Goal: Transaction & Acquisition: Purchase product/service

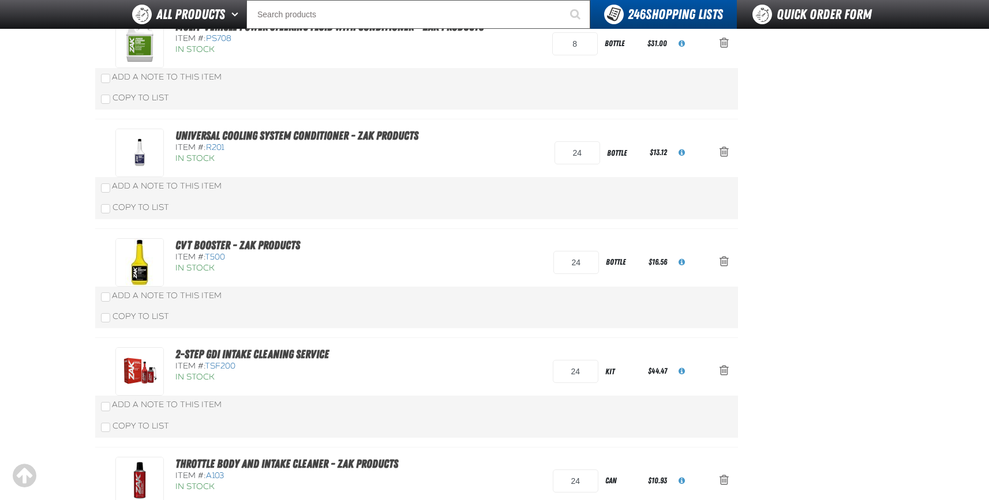
scroll to position [635, 0]
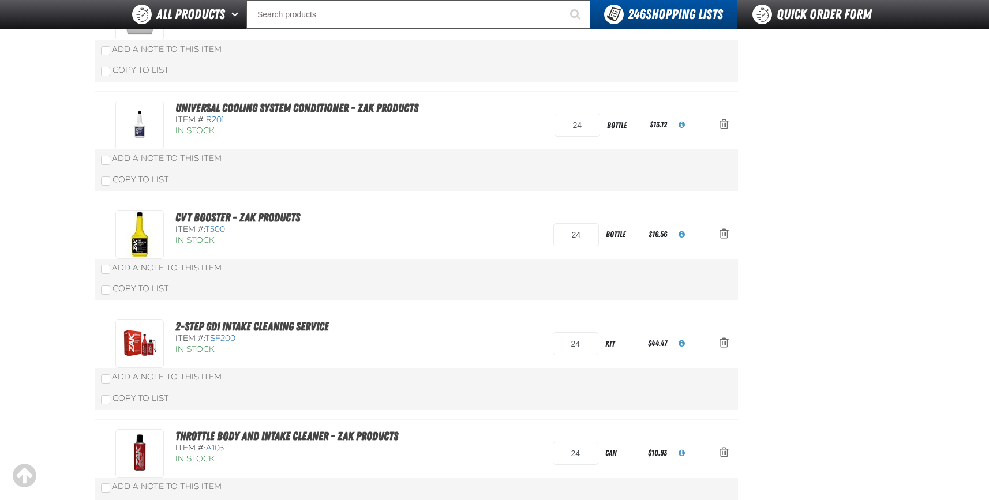
click at [888, 271] on aside "Summary 13 Items Subtotal $10,002.32 Total $10,002.32 Loading... Create Order" at bounding box center [816, 205] width 156 height 1522
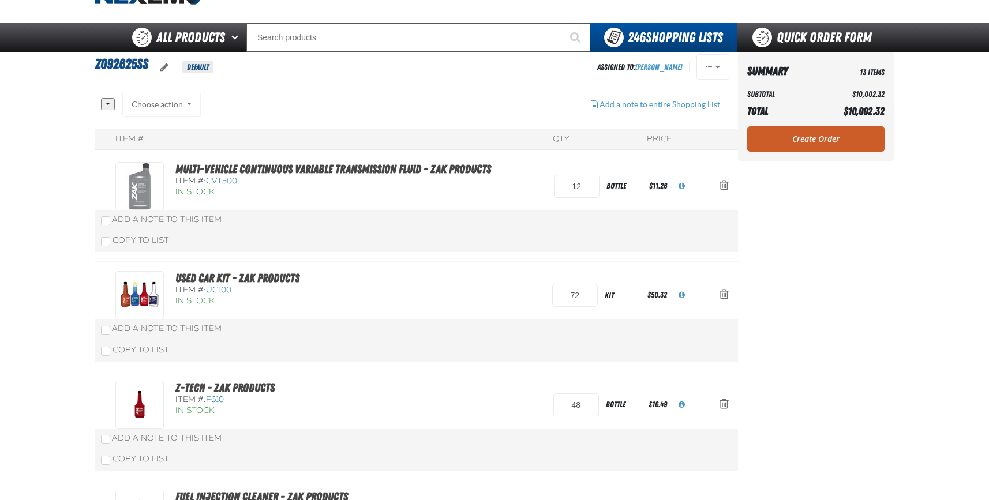
scroll to position [0, 0]
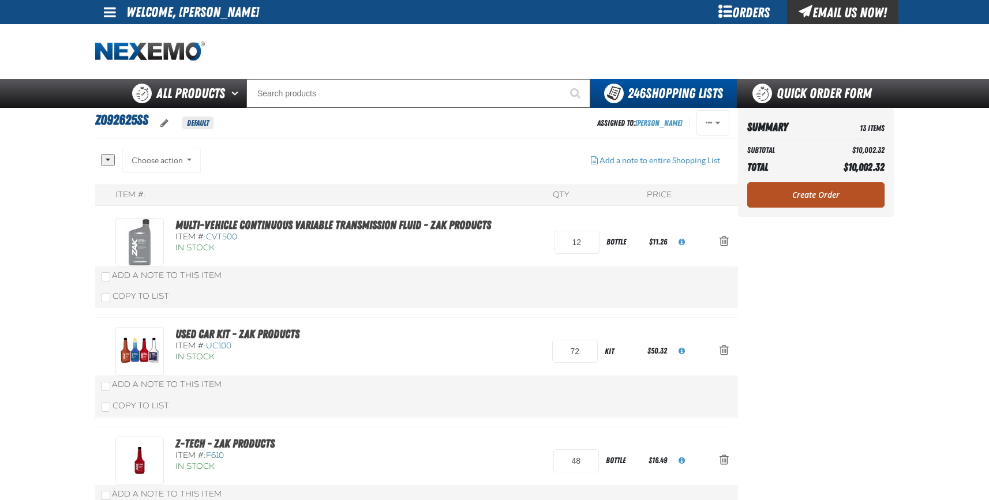
click at [823, 196] on link "Create Order" at bounding box center [815, 194] width 137 height 25
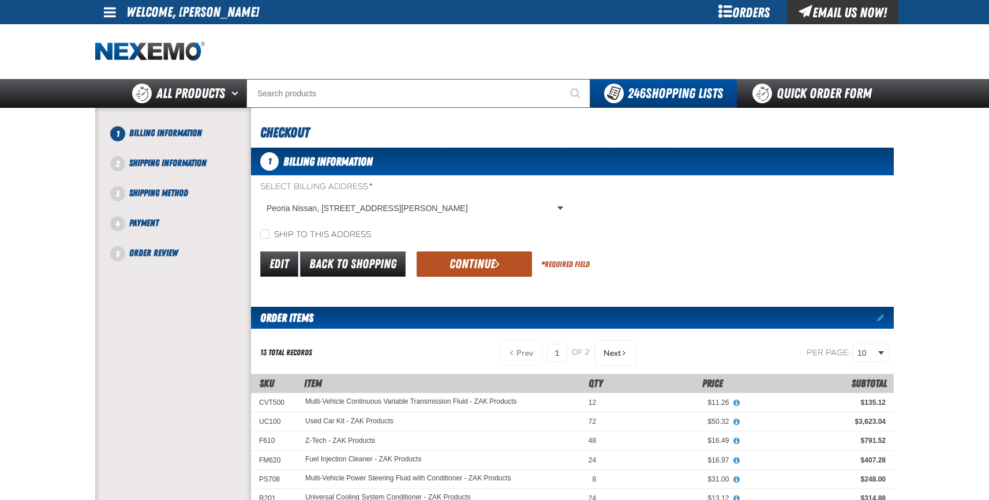
click at [486, 268] on button "Continue" at bounding box center [474, 264] width 115 height 25
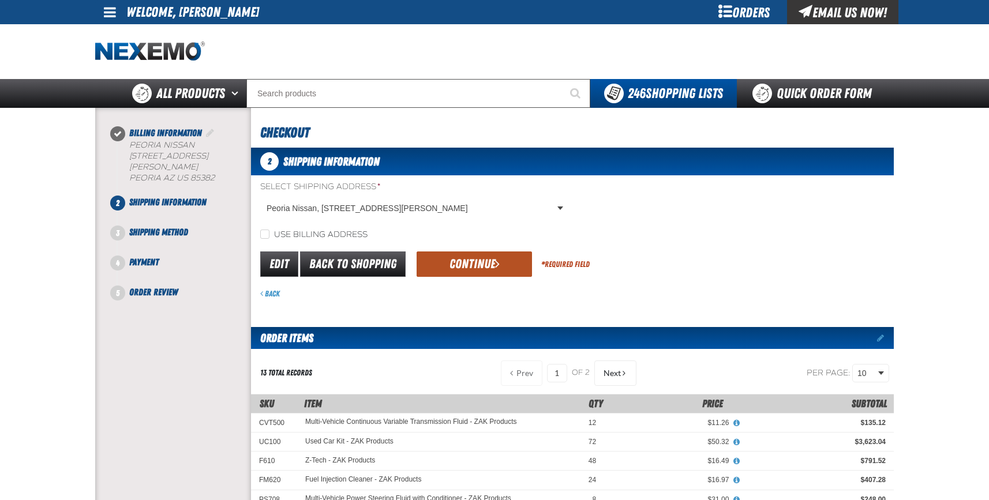
click at [470, 261] on button "Continue" at bounding box center [474, 264] width 115 height 25
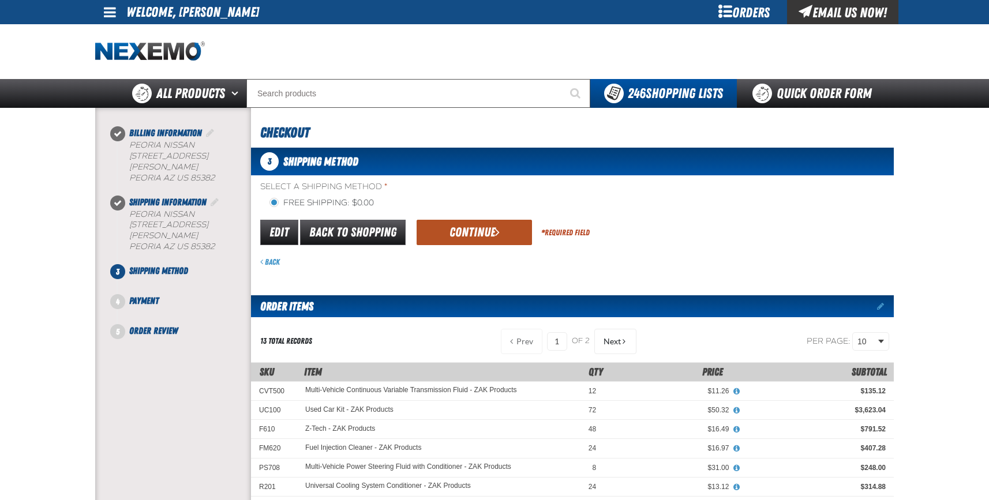
click at [477, 234] on button "Continue" at bounding box center [474, 232] width 115 height 25
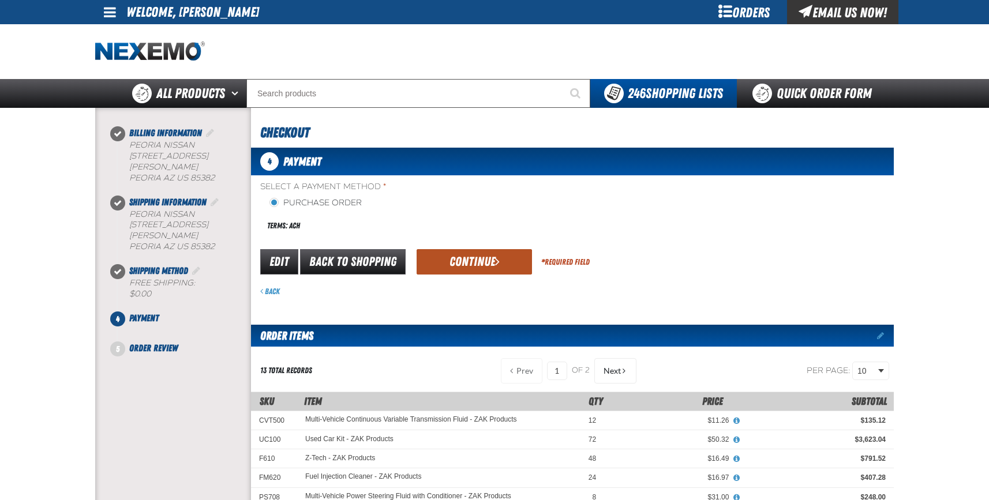
click at [477, 264] on button "Continue" at bounding box center [474, 261] width 115 height 25
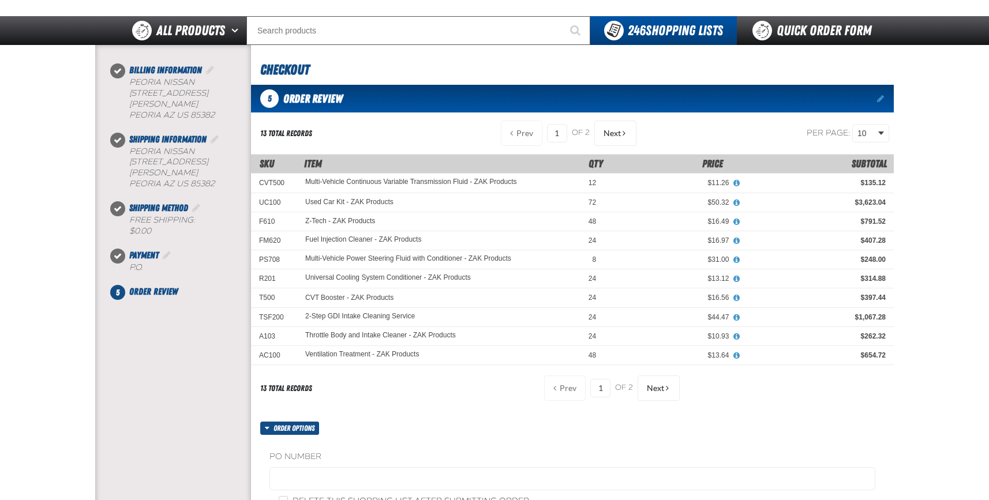
scroll to position [231, 0]
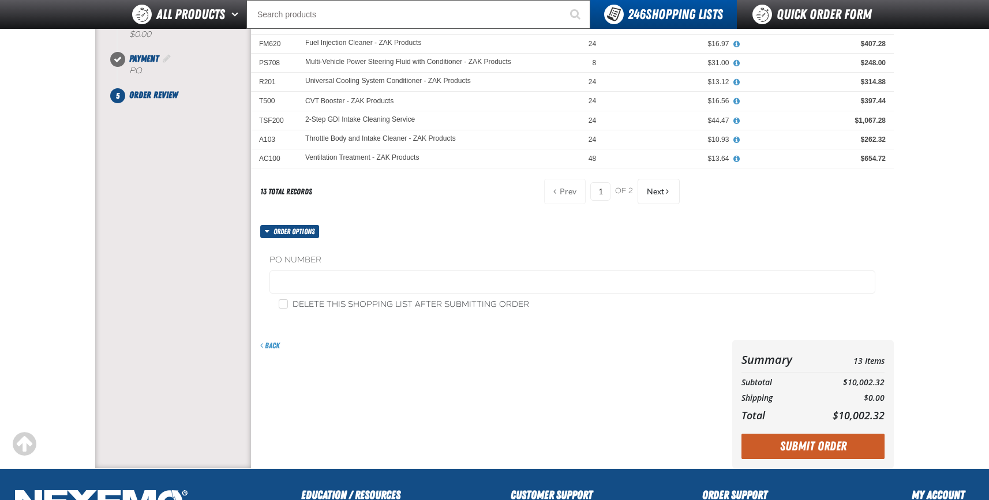
click at [310, 269] on fieldset "PO Number" at bounding box center [572, 276] width 606 height 44
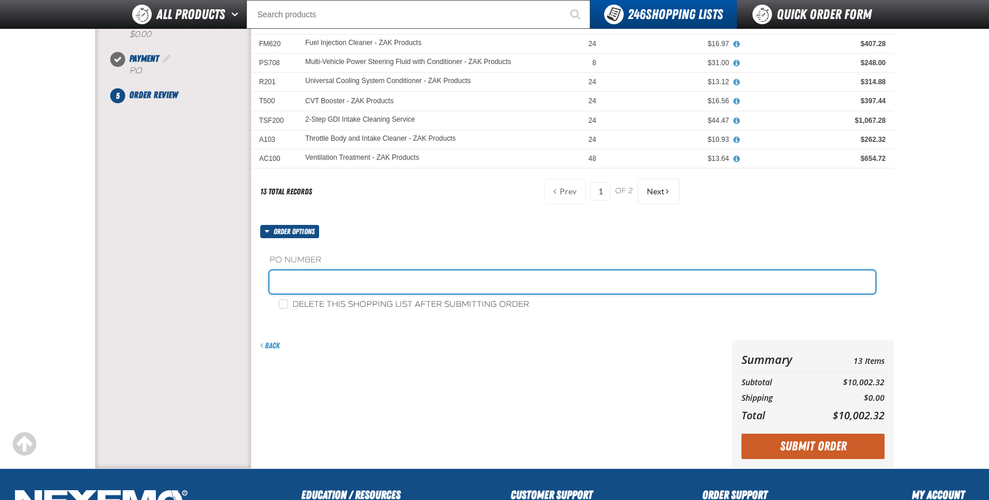
click at [311, 276] on input "text" at bounding box center [572, 282] width 606 height 23
type input "249612"
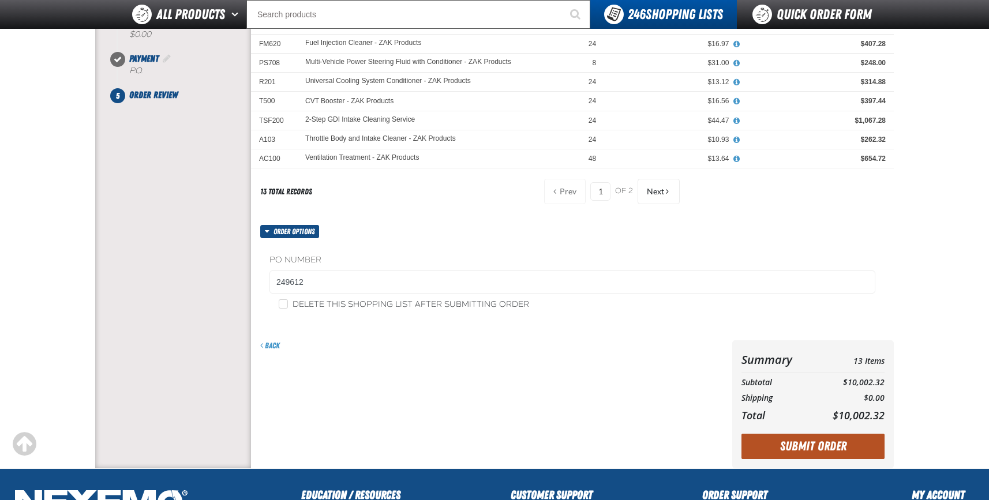
click at [806, 451] on button "Submit Order" at bounding box center [812, 446] width 143 height 25
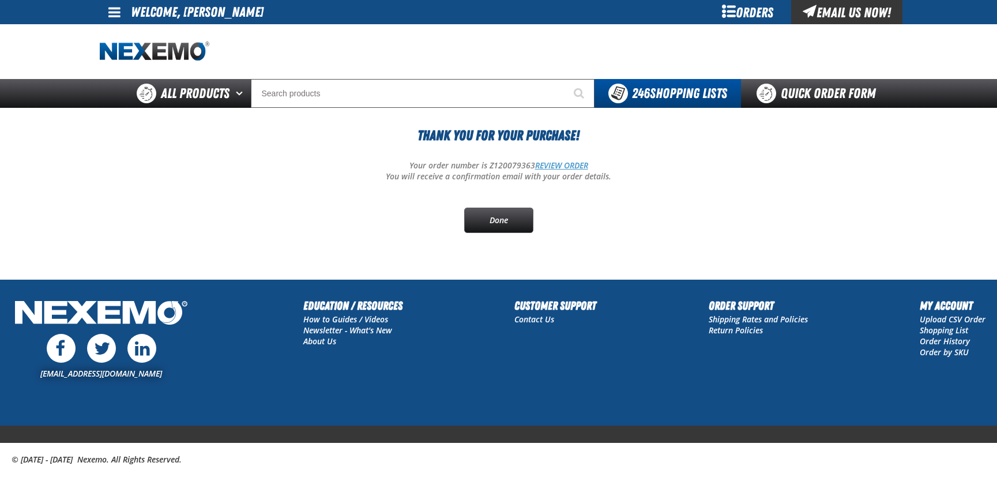
click at [560, 164] on link "REVIEW ORDER" at bounding box center [561, 165] width 53 height 11
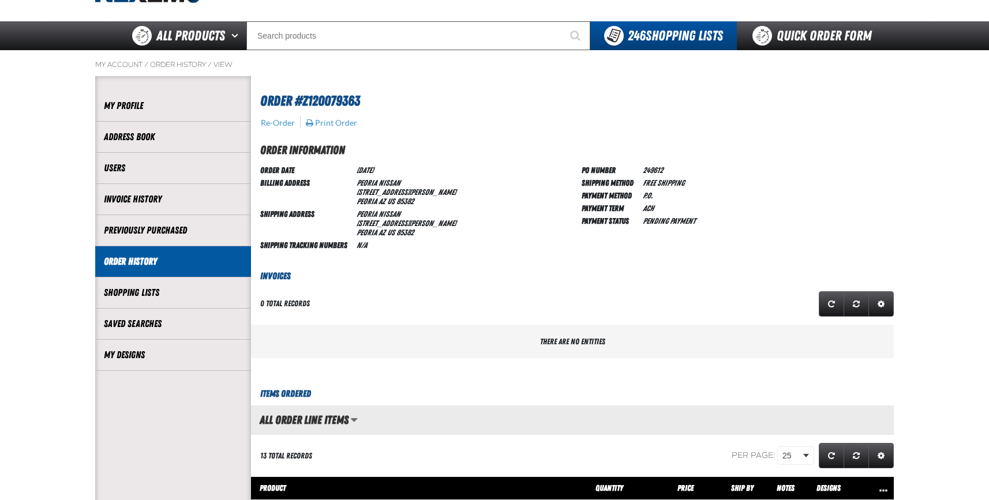
scroll to position [1, 1]
click at [344, 125] on button "Print Order" at bounding box center [331, 123] width 52 height 10
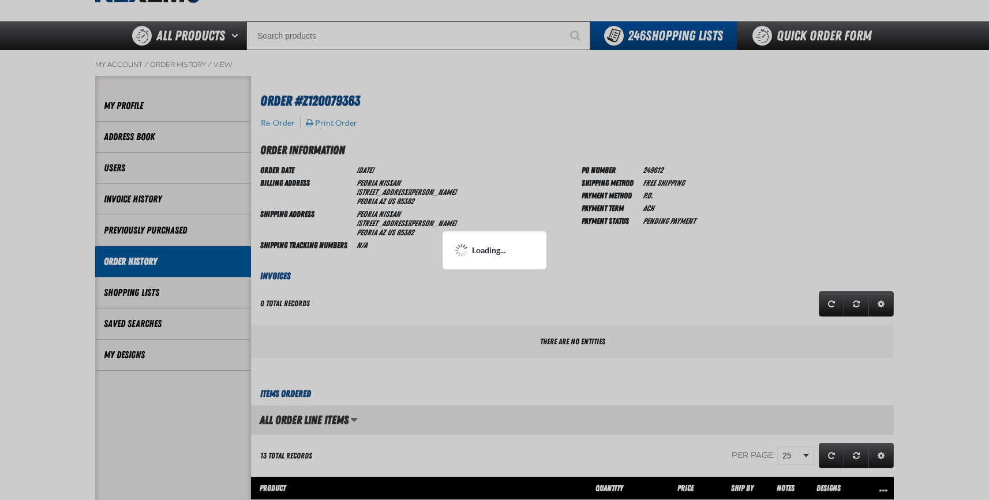
scroll to position [0, 0]
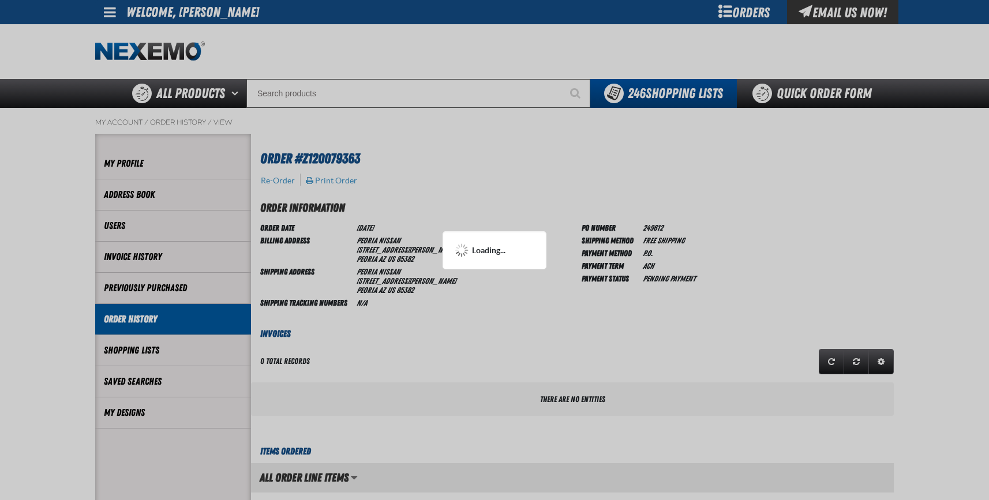
drag, startPoint x: 108, startPoint y: 11, endPoint x: 128, endPoint y: 4, distance: 21.3
click at [110, 10] on div at bounding box center [494, 250] width 989 height 500
